Goal: Information Seeking & Learning: Learn about a topic

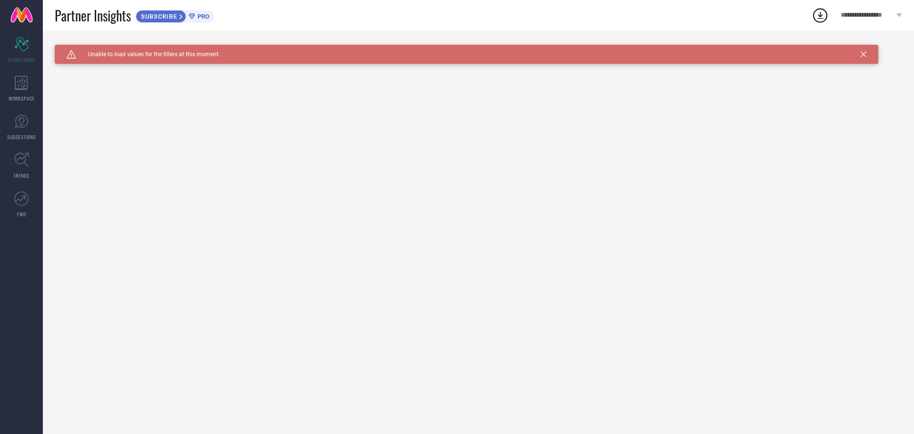
click at [6, 101] on div "WORKSPACE" at bounding box center [21, 89] width 43 height 38
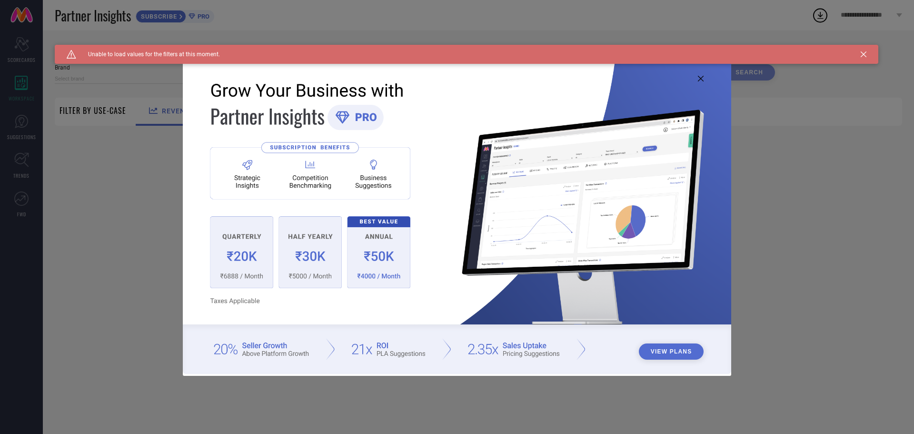
type input "1 STOP FASHION"
type input "All"
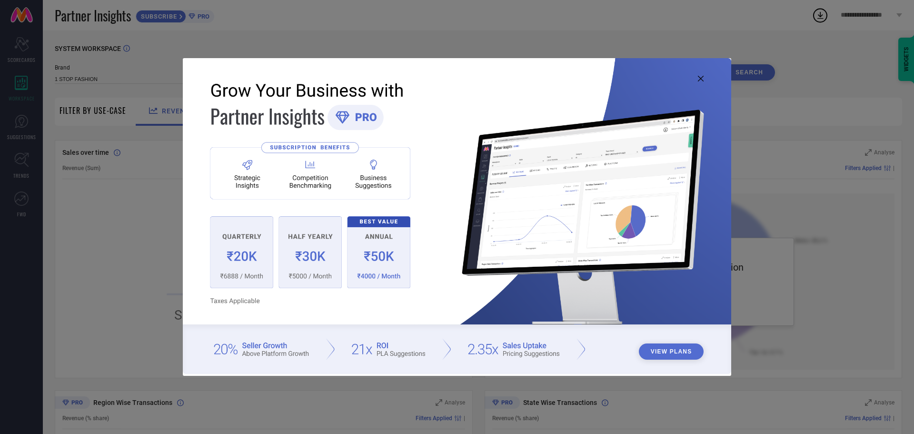
click at [685, 356] on button "View Plans" at bounding box center [671, 351] width 65 height 16
click at [704, 77] on icon at bounding box center [701, 79] width 6 height 6
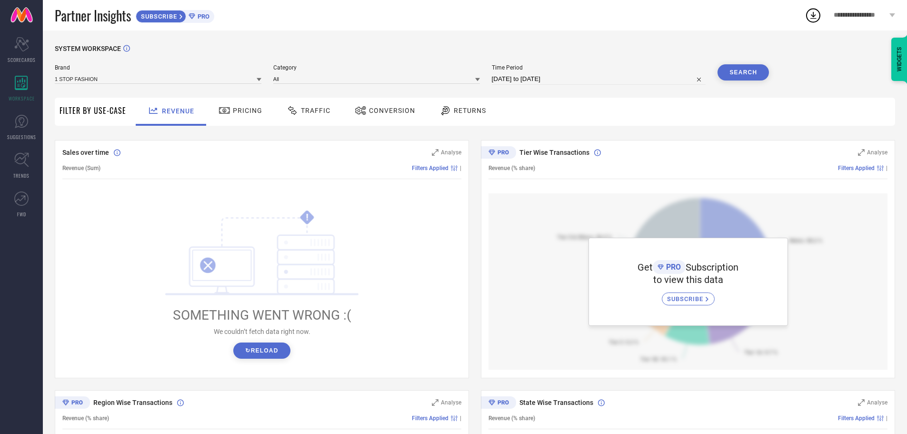
click at [247, 125] on div "Pricing" at bounding box center [241, 112] width 68 height 28
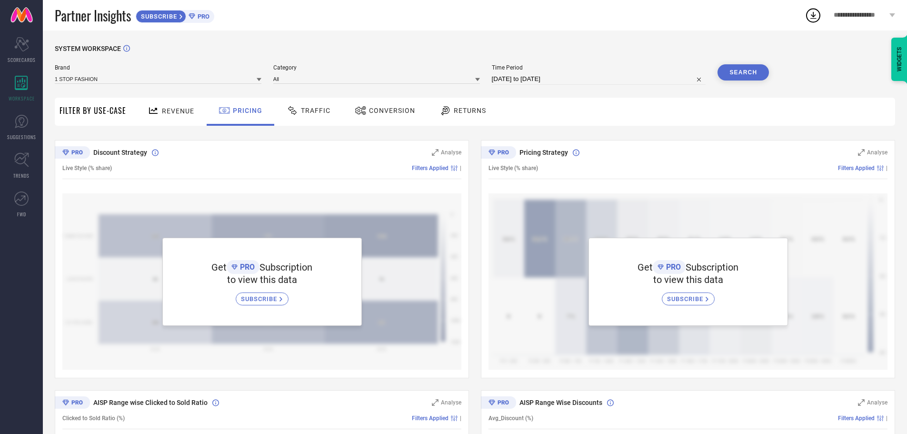
click at [296, 113] on icon at bounding box center [293, 110] width 12 height 11
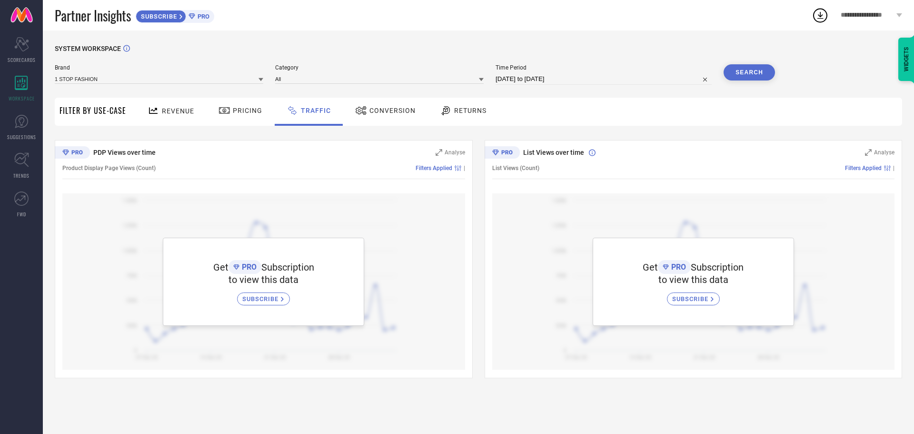
click at [401, 99] on div "Conversion" at bounding box center [385, 112] width 84 height 28
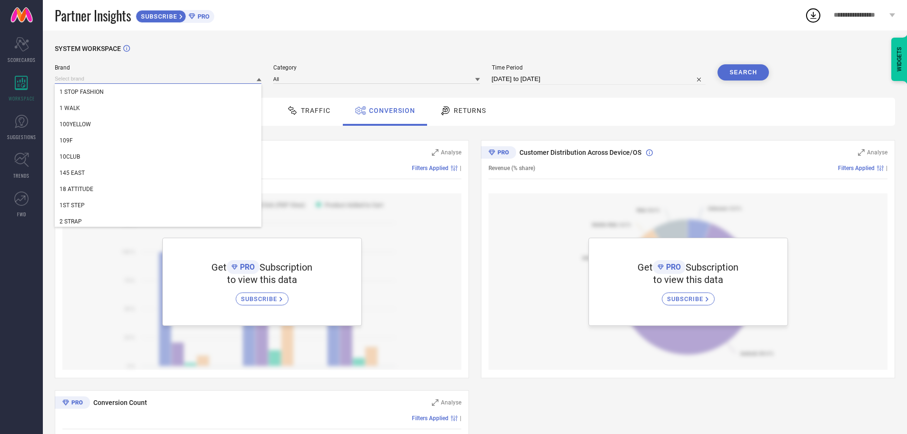
click at [179, 76] on input at bounding box center [158, 79] width 207 height 10
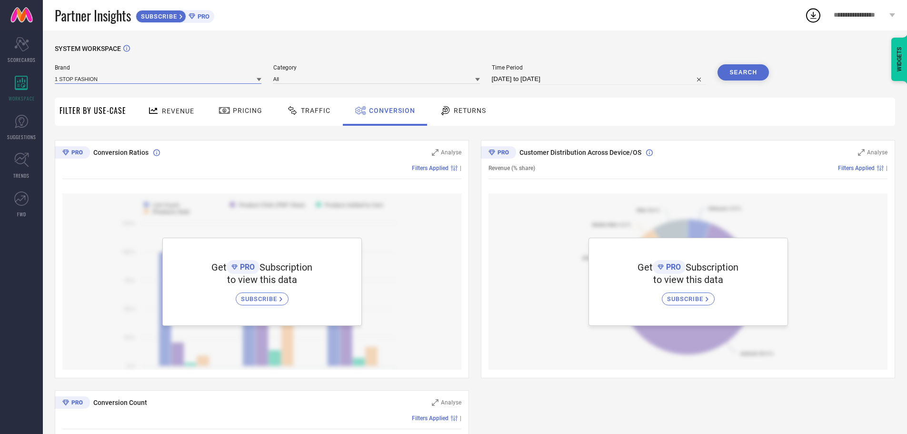
click at [149, 80] on input at bounding box center [158, 79] width 207 height 10
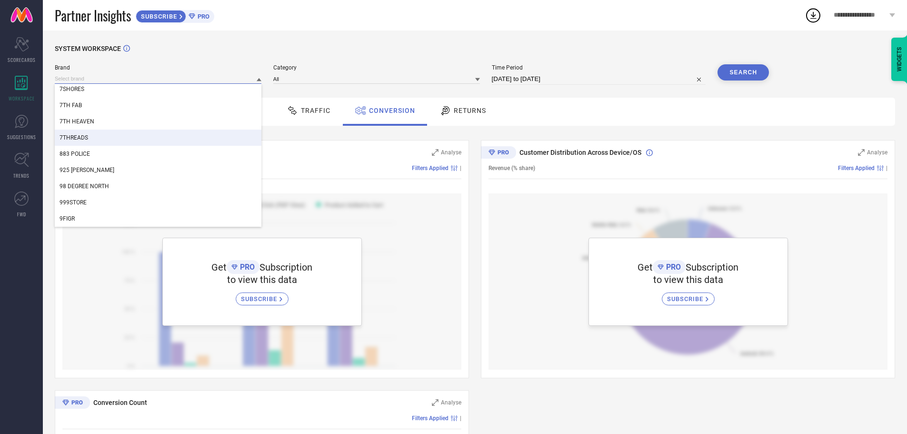
scroll to position [715, 0]
click at [97, 125] on div "7TH HEAVEN" at bounding box center [158, 121] width 207 height 16
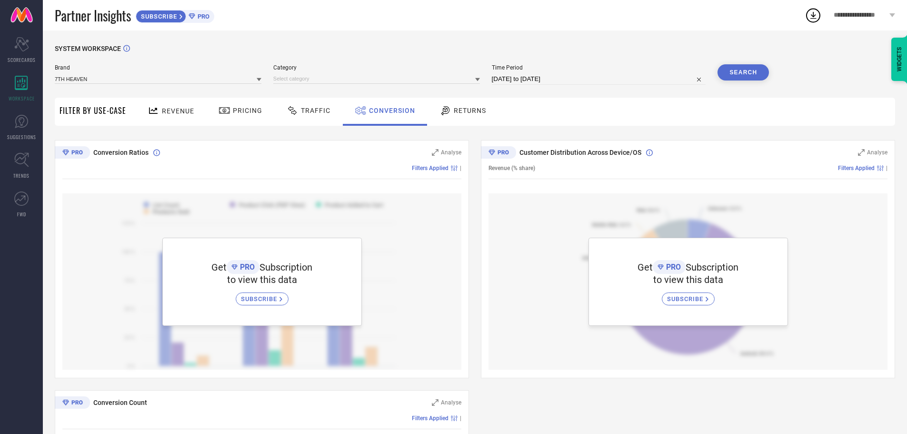
click at [217, 84] on div "Brand 7TH HEAVEN" at bounding box center [158, 74] width 207 height 20
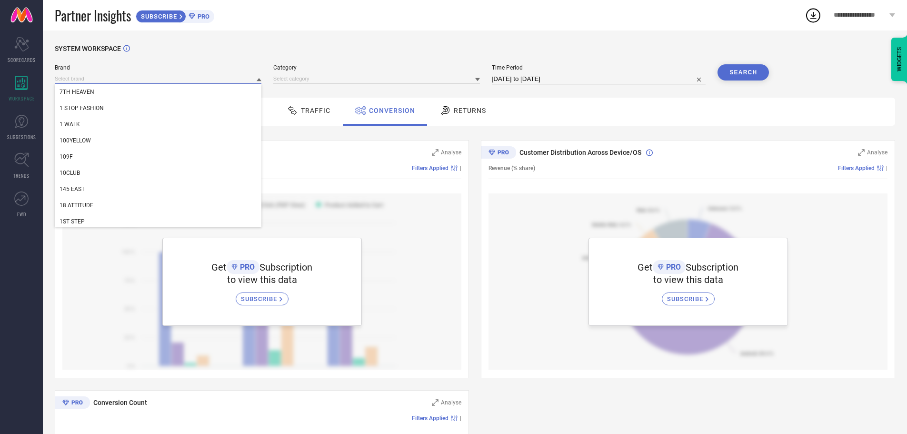
click at [184, 77] on input at bounding box center [158, 79] width 207 height 10
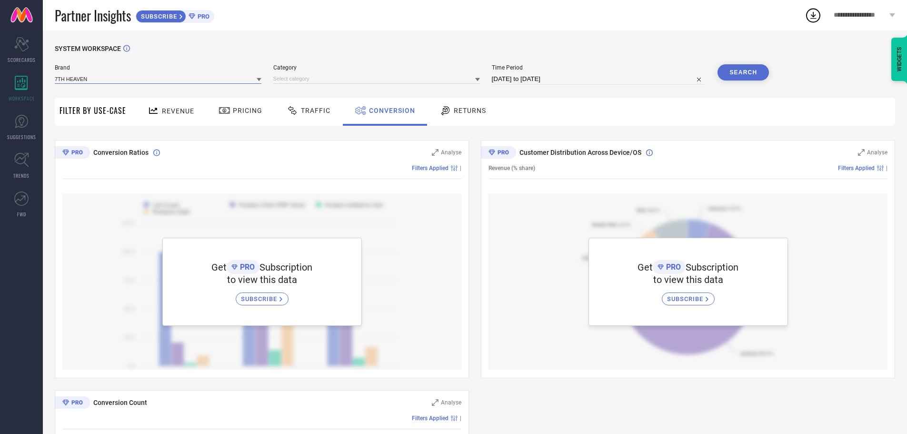
click at [184, 77] on input at bounding box center [158, 79] width 207 height 10
type input "[PERSON_NAME]"
click at [124, 95] on div "[PERSON_NAME]" at bounding box center [158, 92] width 207 height 16
click at [330, 74] on div at bounding box center [376, 78] width 207 height 10
click at [331, 79] on input at bounding box center [376, 79] width 207 height 10
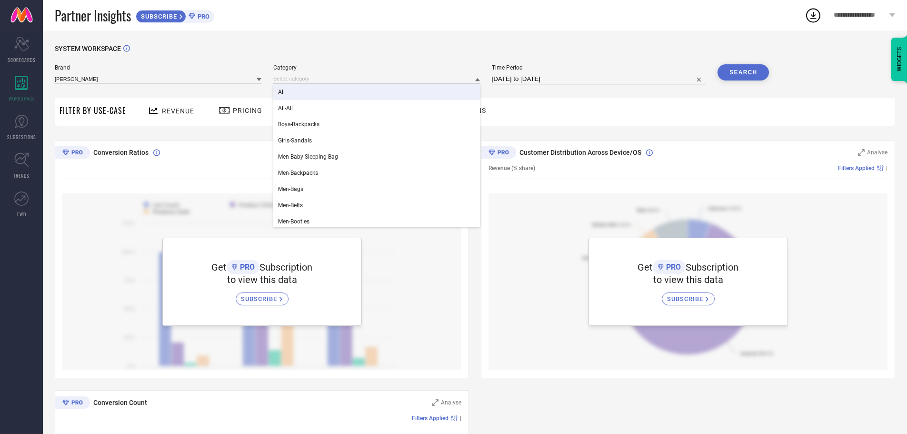
click at [317, 92] on div "All" at bounding box center [376, 92] width 207 height 16
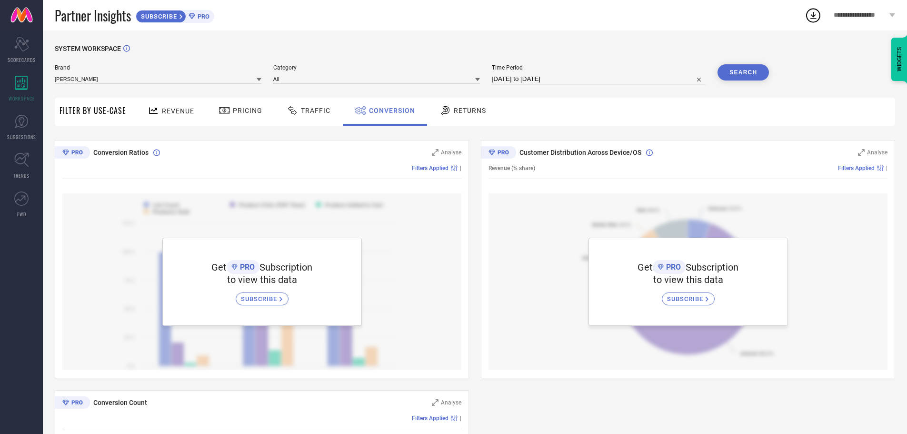
click at [735, 70] on button "Search" at bounding box center [742, 72] width 51 height 16
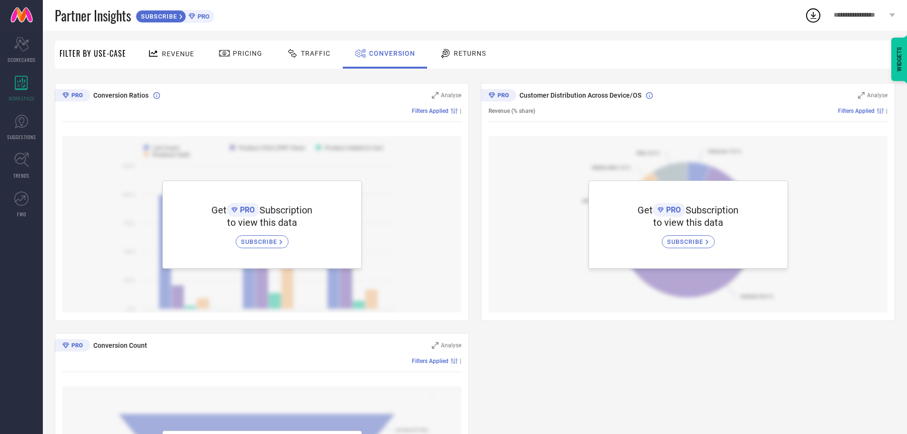
scroll to position [0, 0]
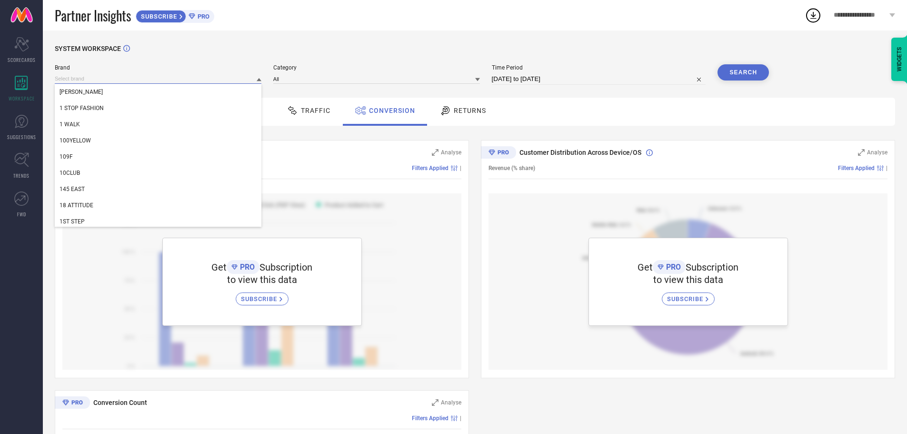
click at [153, 75] on input at bounding box center [158, 79] width 207 height 10
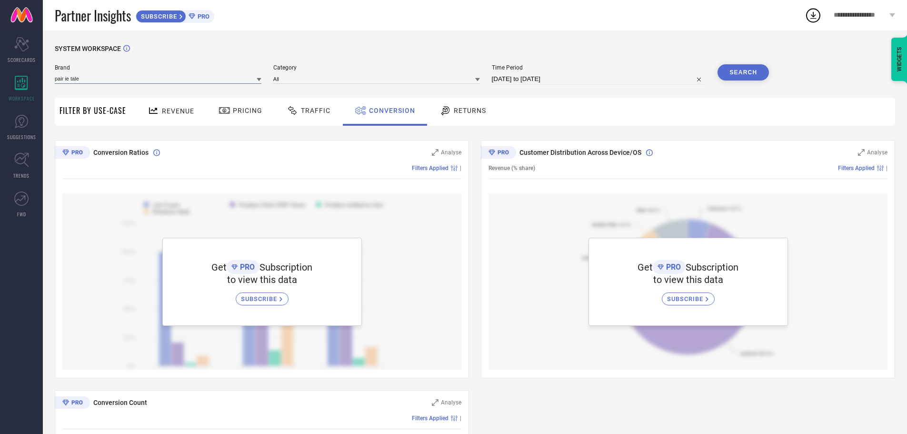
type input "pair ie tales"
type input "tales"
click at [229, 40] on div "SYSTEM WORKSPACE Brand tales TALES & STORIES BODYTALES LEAFY TALES NUKKAD TALES…" at bounding box center [475, 336] width 864 height 612
click at [205, 18] on span "PRO" at bounding box center [202, 16] width 14 height 7
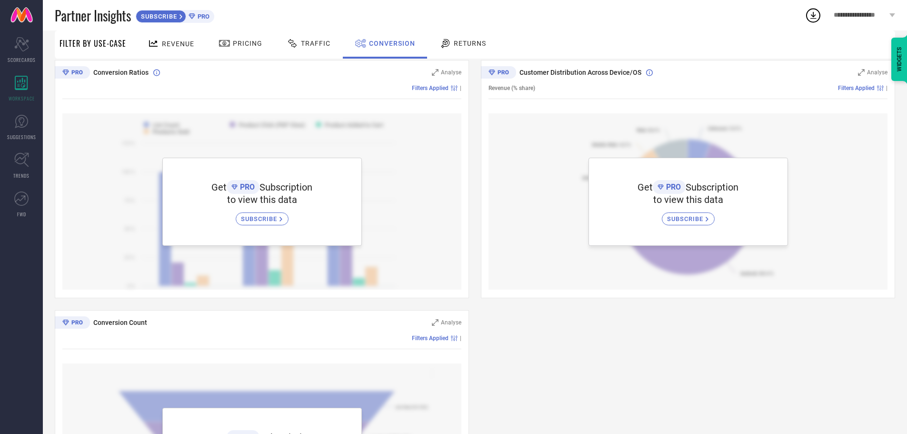
scroll to position [85, 0]
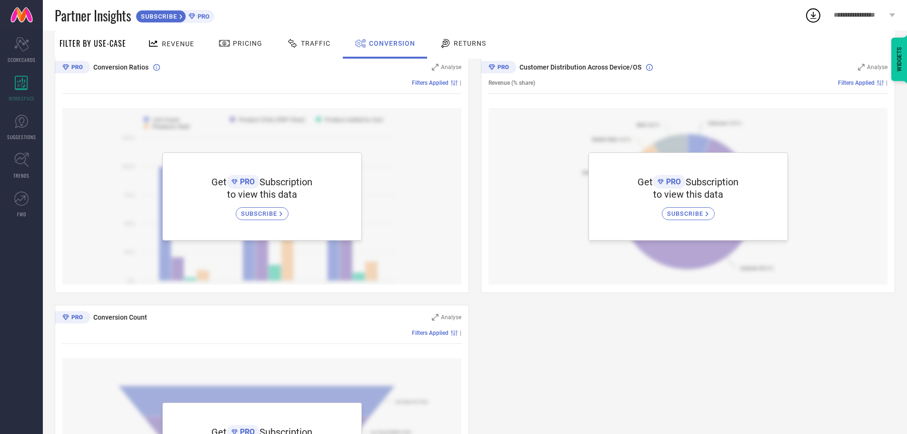
click at [876, 20] on div "**********" at bounding box center [865, 15] width 86 height 30
click at [14, 140] on link "SUGGESTIONS" at bounding box center [21, 127] width 43 height 38
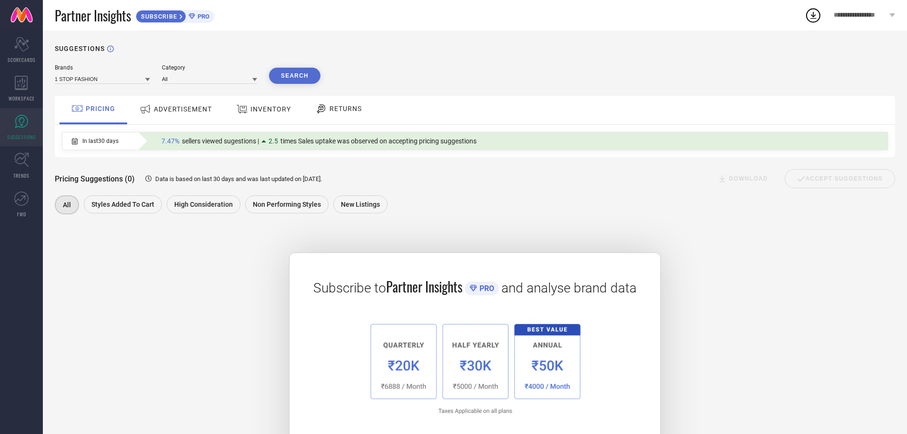
click at [25, 154] on icon at bounding box center [21, 159] width 15 height 15
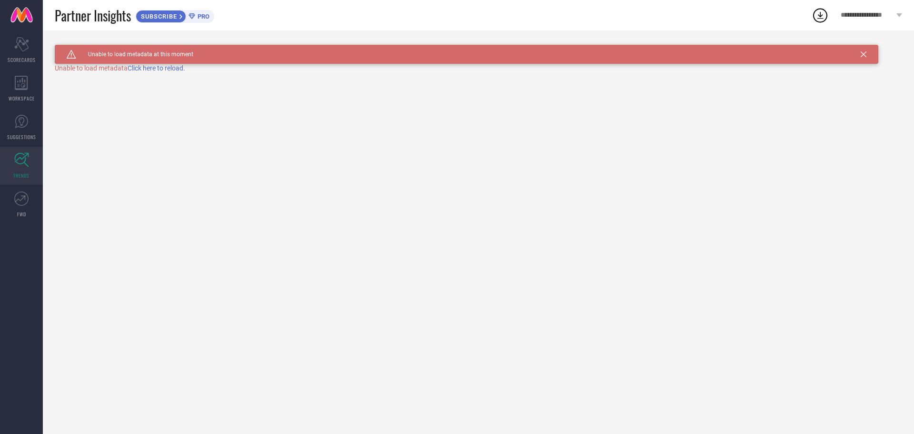
click at [12, 217] on link "FWD" at bounding box center [21, 204] width 43 height 38
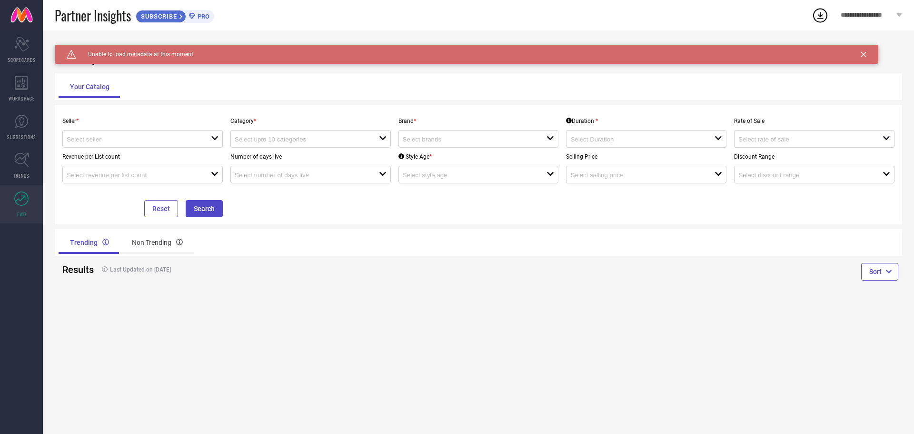
click at [221, 139] on div "open" at bounding box center [142, 139] width 160 height 18
click at [159, 154] on li "Myntra ( MINT_1 )" at bounding box center [142, 157] width 159 height 17
type input "Myntra ( MINT_1 )"
click at [355, 139] on input at bounding box center [300, 139] width 130 height 7
click at [377, 248] on div "Trending Non Trending" at bounding box center [267, 242] width 416 height 23
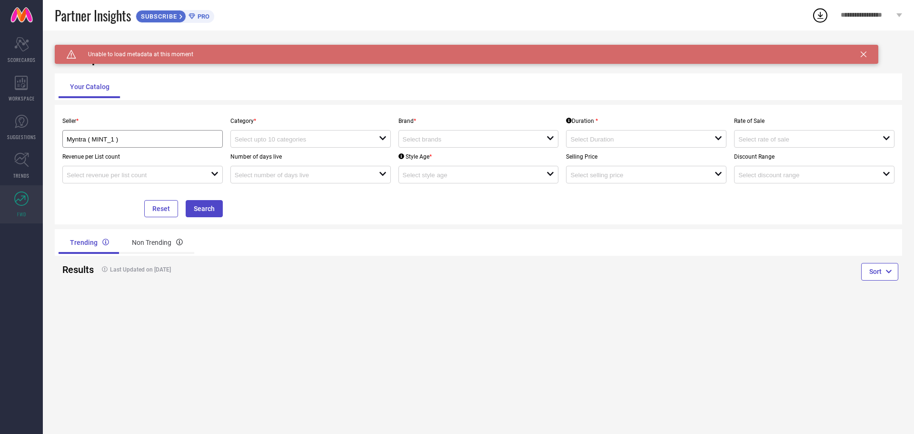
click at [211, 209] on button "Search" at bounding box center [204, 208] width 37 height 17
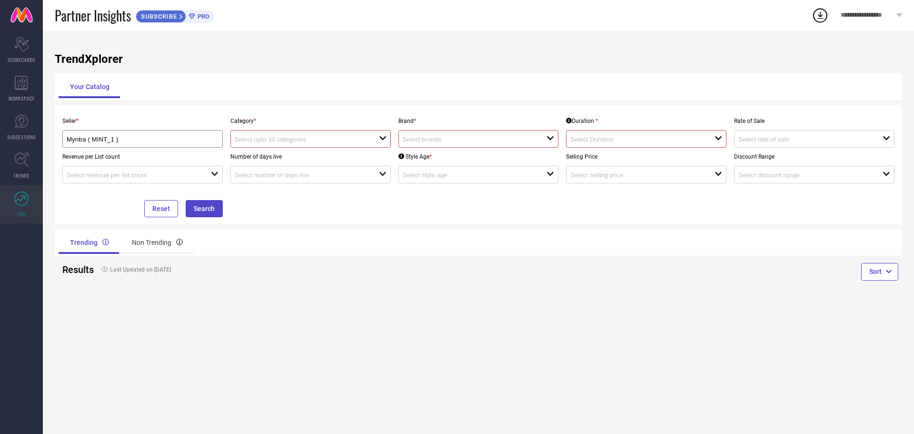
click at [211, 218] on div "Seller * Myntra ( MINT_1 ) Category * open Brand * open Duration * open Rate of…" at bounding box center [478, 164] width 847 height 119
click at [138, 246] on div "Non Trending" at bounding box center [157, 242] width 74 height 23
click at [91, 242] on div "Trending" at bounding box center [89, 242] width 60 height 23
click at [352, 136] on input at bounding box center [300, 139] width 130 height 7
click at [467, 137] on input at bounding box center [468, 139] width 130 height 7
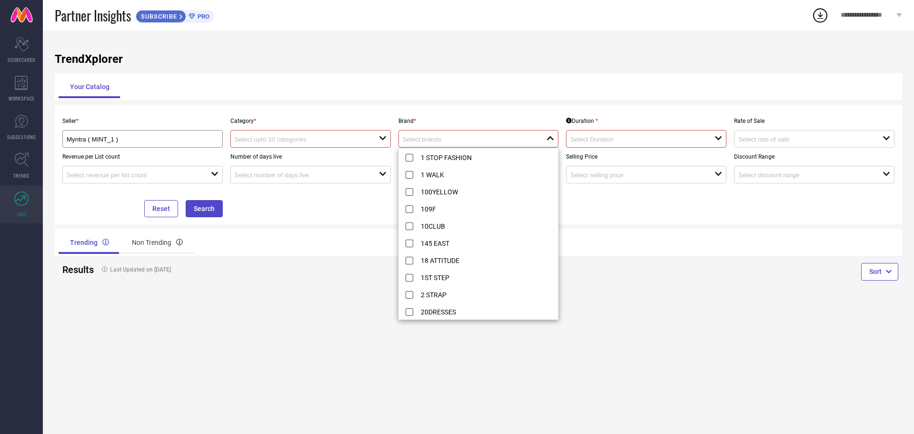
click at [443, 144] on div "close" at bounding box center [478, 139] width 160 height 18
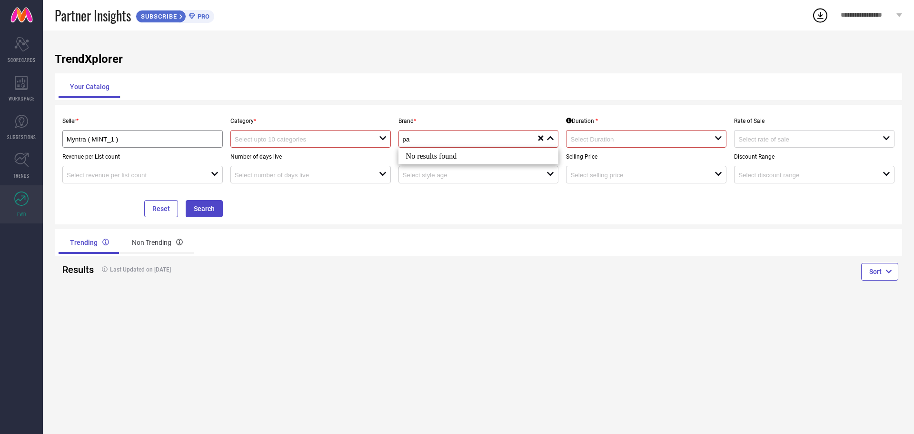
type input "p"
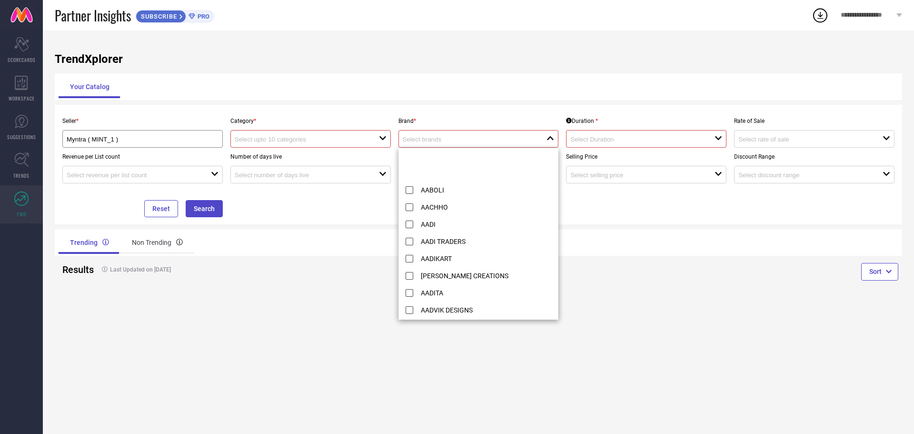
scroll to position [1217, 0]
type input "pair"
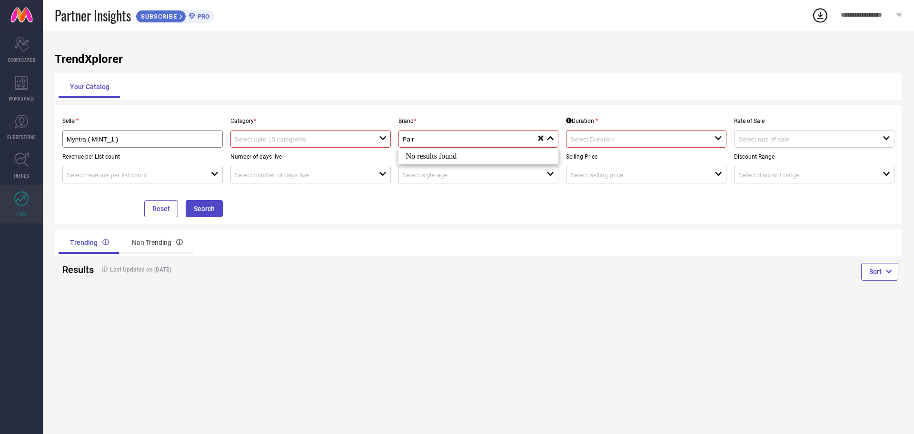
type input "Pair"
click at [621, 103] on div "TrendXplorer Your Catalog Seller * Myntra ( MINT_1 ) Category * open Brand * Pa…" at bounding box center [478, 231] width 871 height 403
click at [593, 143] on input at bounding box center [635, 139] width 130 height 7
click at [33, 27] on link at bounding box center [21, 15] width 43 height 30
